Goal: Information Seeking & Learning: Learn about a topic

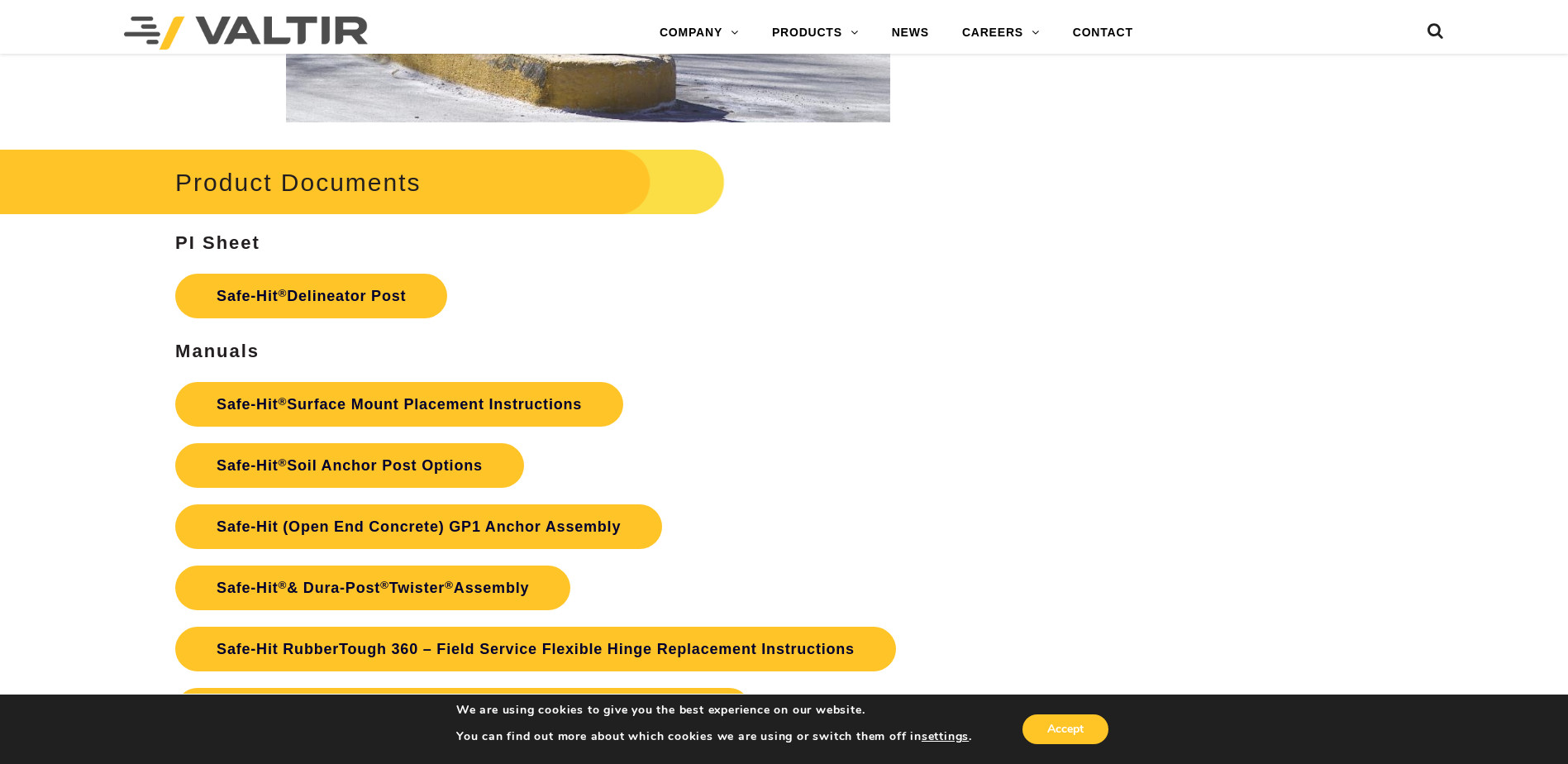
scroll to position [3555, 0]
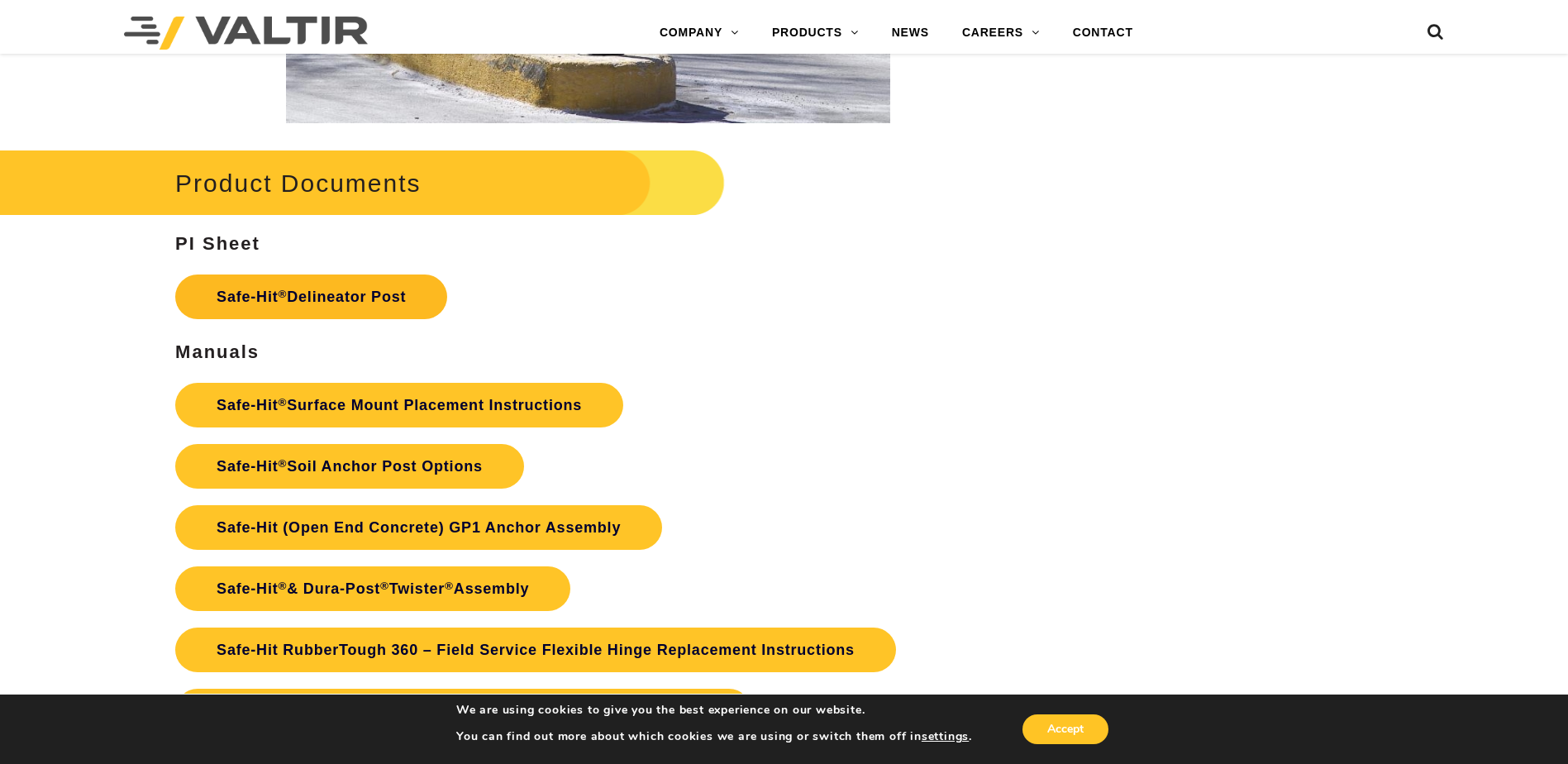
click at [307, 280] on link "Safe-Hit ® Delineator Post" at bounding box center [311, 296] width 272 height 45
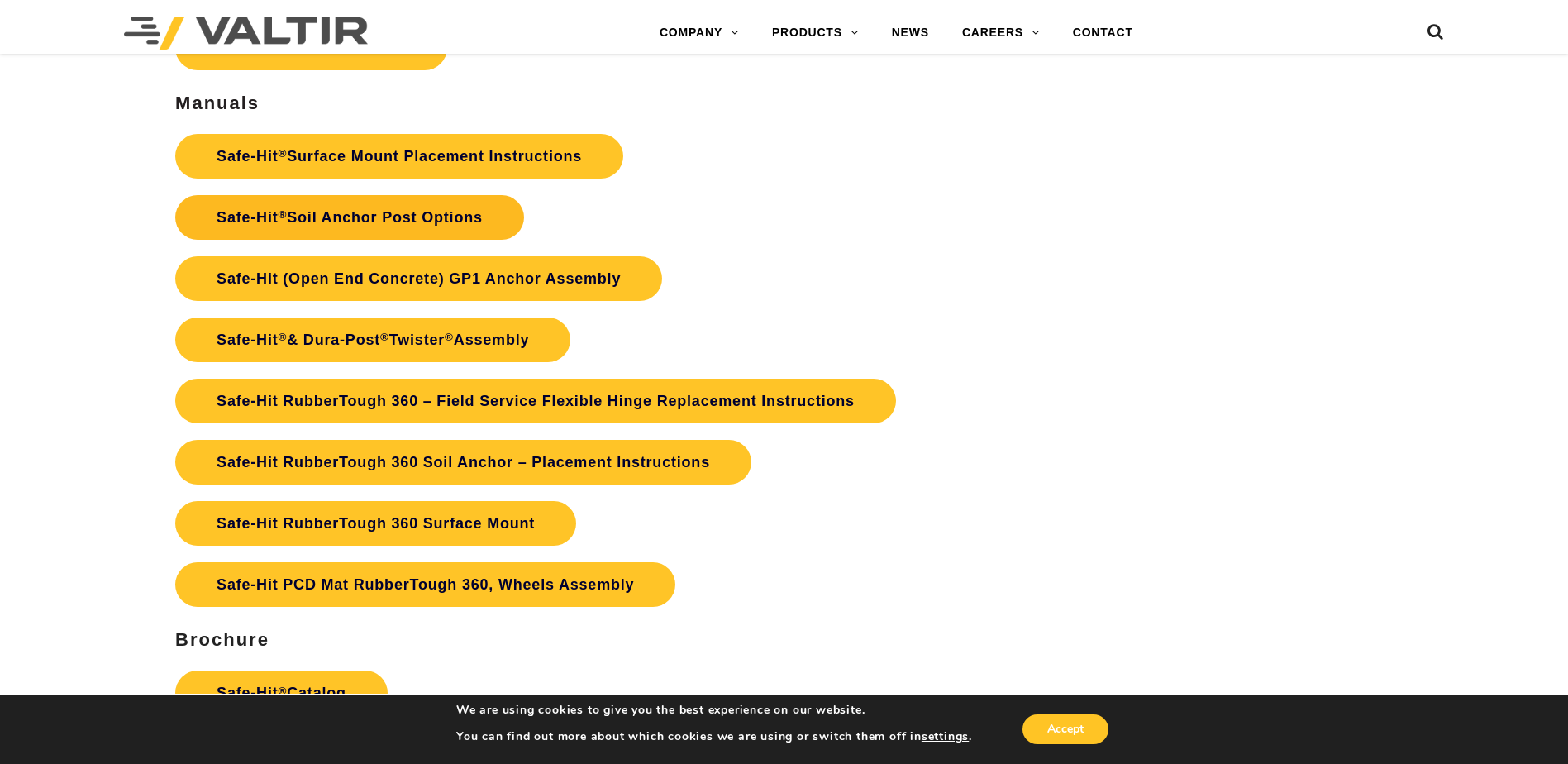
scroll to position [3803, 0]
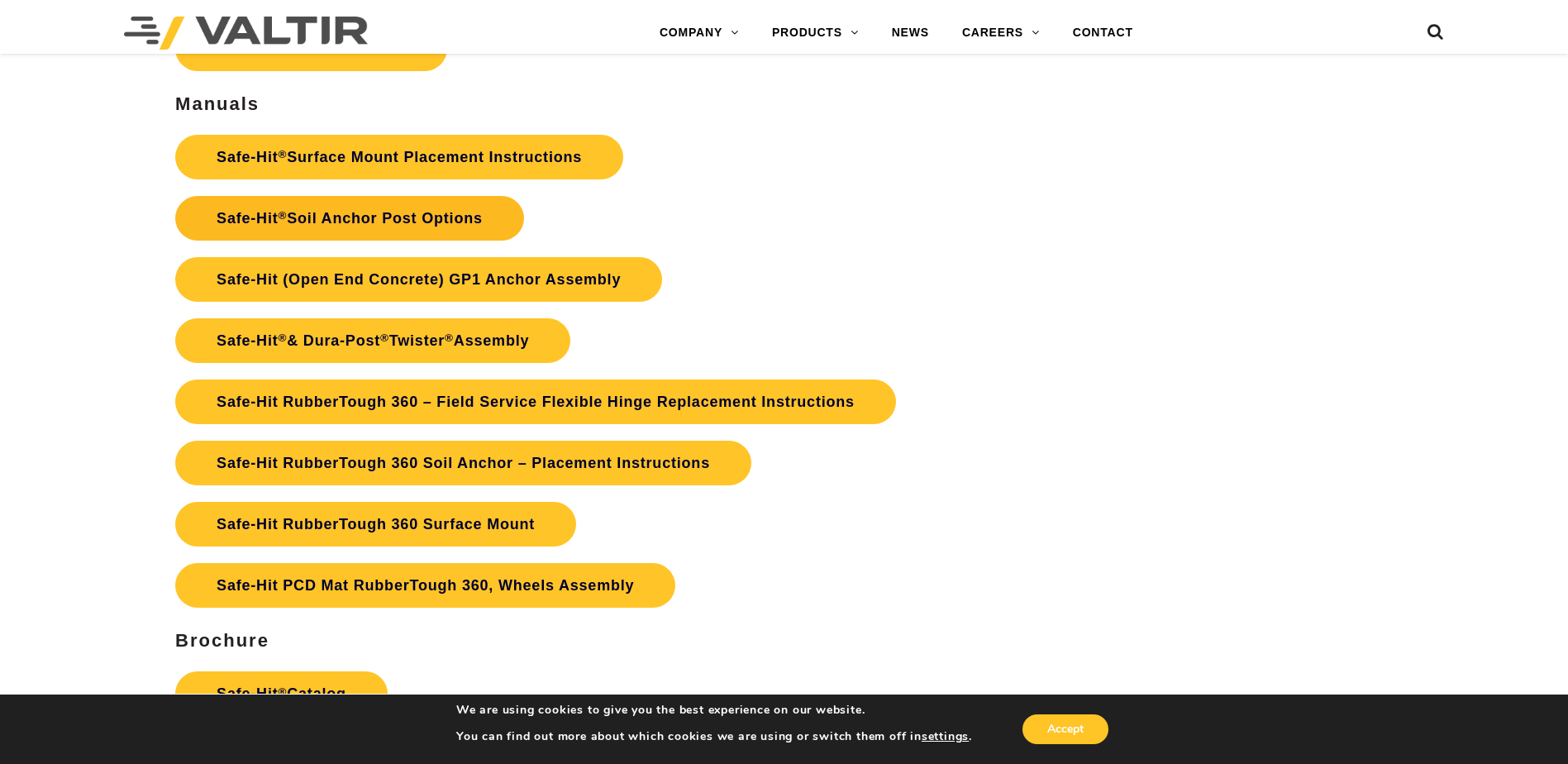
click at [371, 217] on link "Safe-Hit ® Soil Anchor Post Options" at bounding box center [349, 218] width 349 height 45
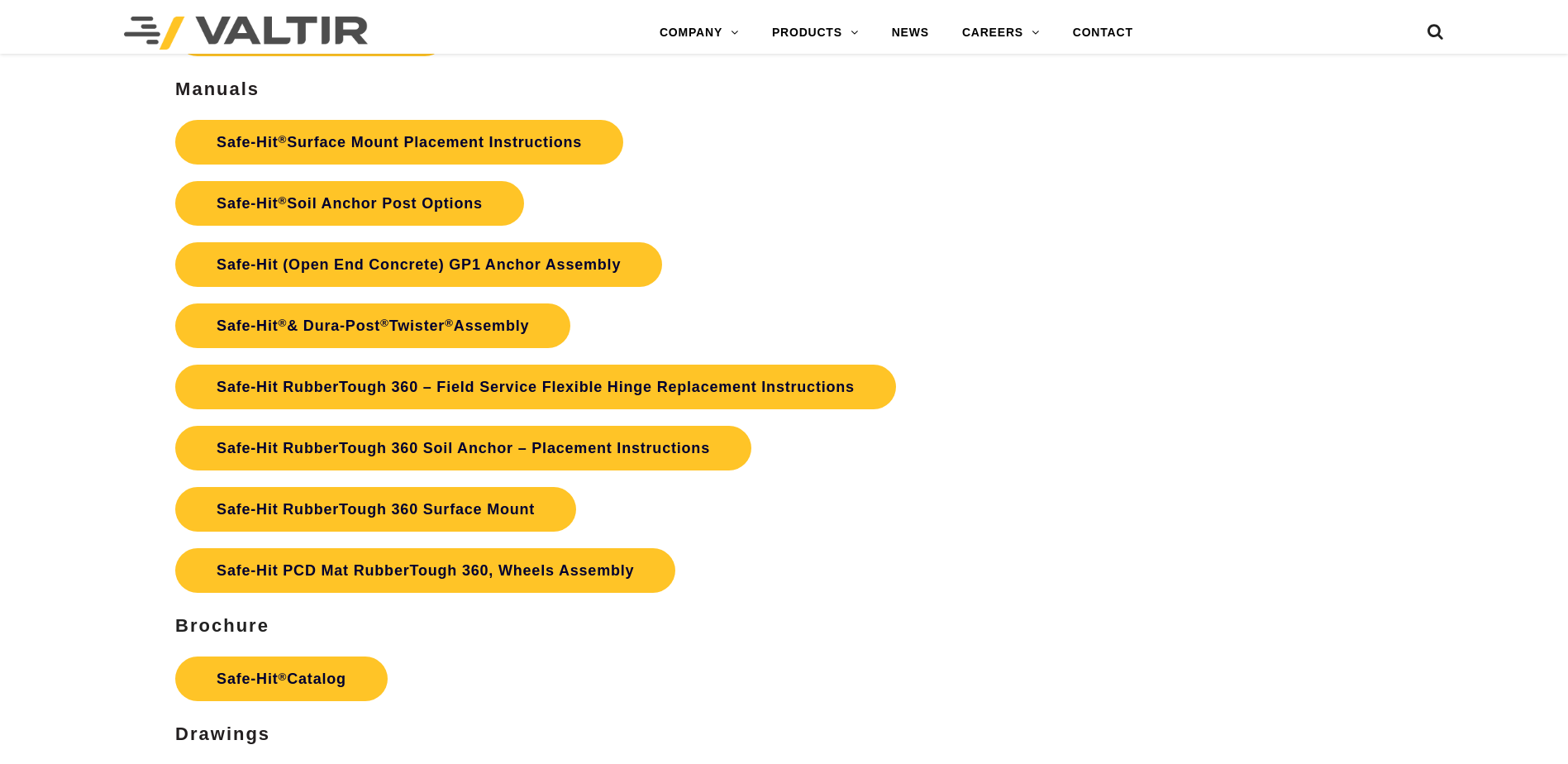
scroll to position [3803, 0]
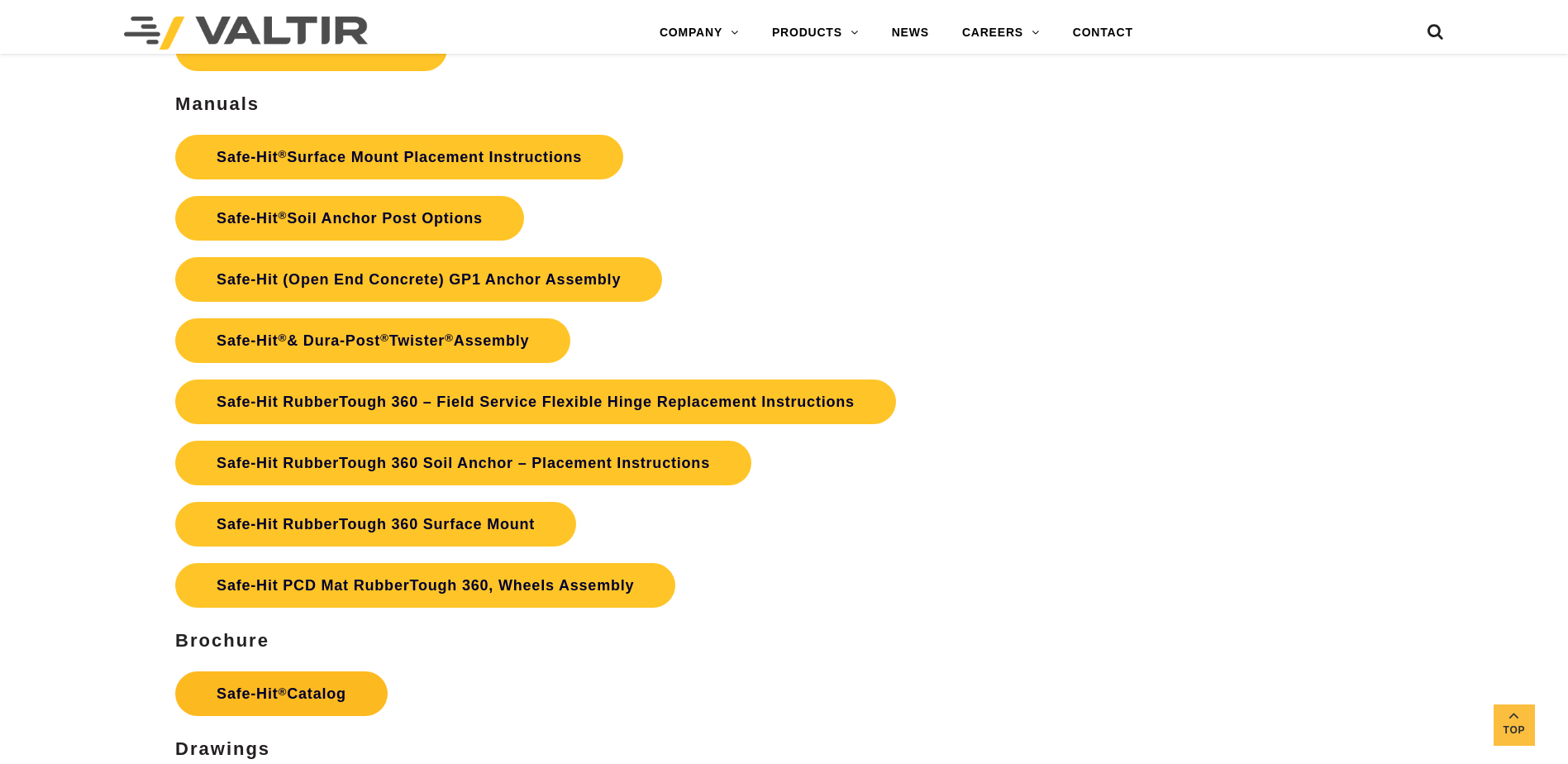
click at [318, 697] on link "Safe-Hit ® Catalog" at bounding box center [281, 693] width 212 height 45
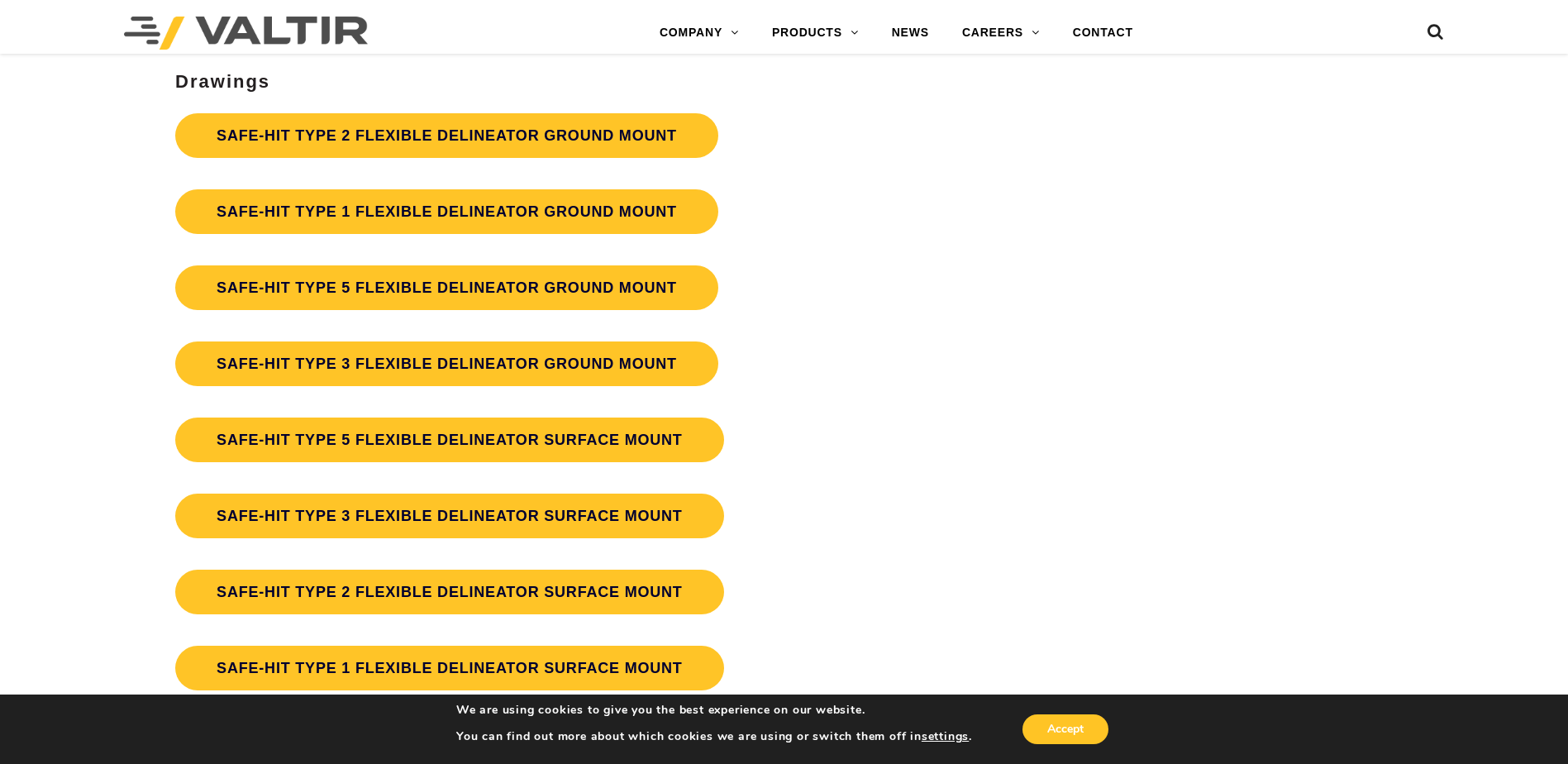
scroll to position [4466, 0]
